Goal: Contribute content

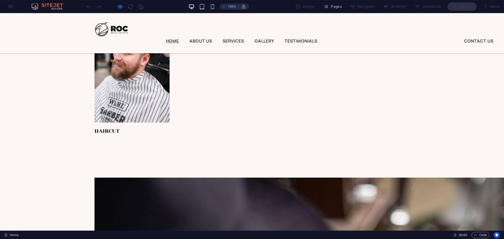
scroll to position [1024, 0]
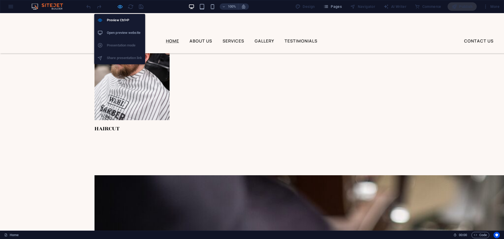
click at [120, 8] on icon "button" at bounding box center [120, 7] width 6 height 6
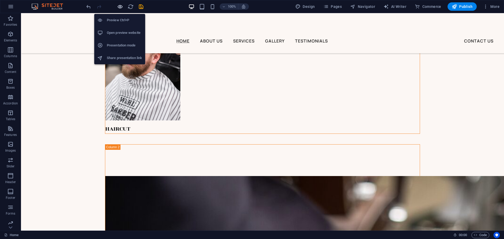
scroll to position [1025, 0]
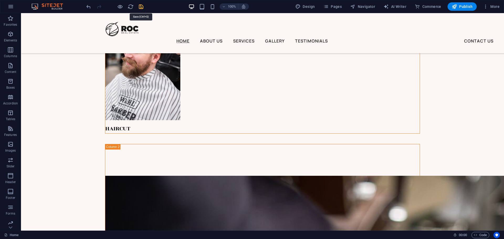
click at [141, 8] on icon "save" at bounding box center [141, 7] width 6 height 6
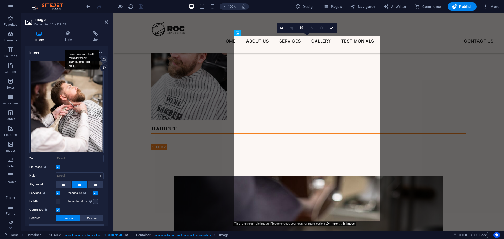
click at [104, 59] on div "Select files from the file manager, stock photos, or upload file(s)" at bounding box center [103, 60] width 8 height 8
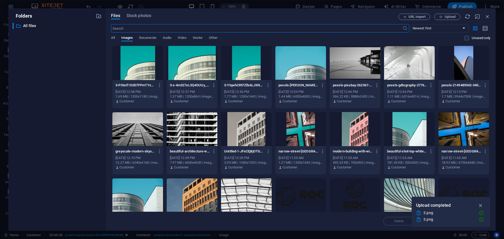
scroll to position [1044, 0]
click at [454, 15] on span "Upload" at bounding box center [450, 16] width 11 height 3
click at [487, 15] on icon "button" at bounding box center [488, 17] width 6 height 6
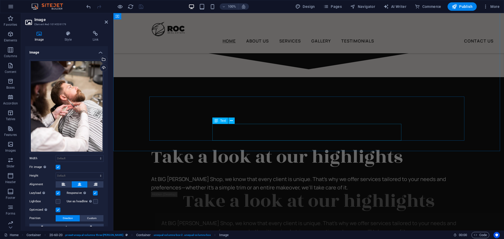
scroll to position [1708, 0]
